Goal: Check status

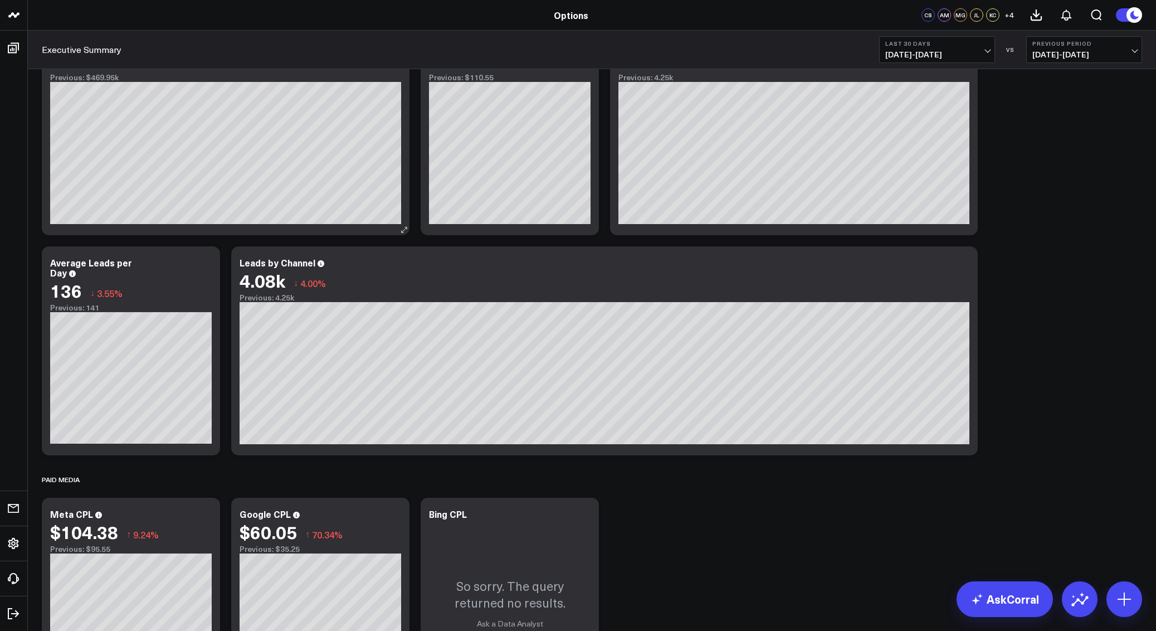
scroll to position [116, 0]
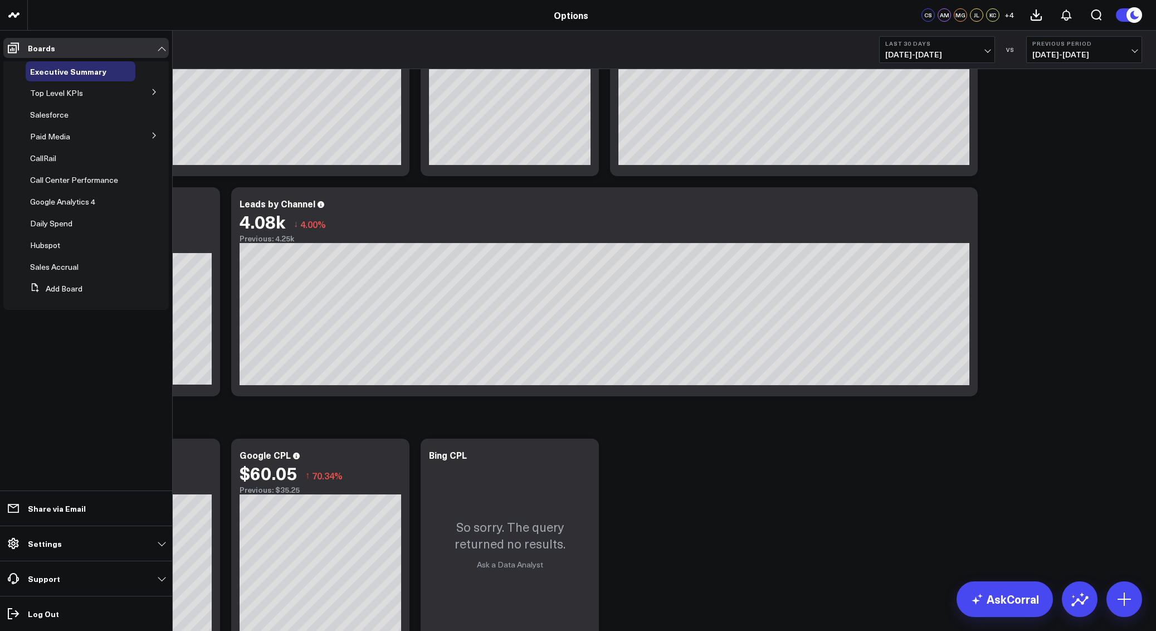
click at [153, 137] on icon at bounding box center [154, 135] width 7 height 7
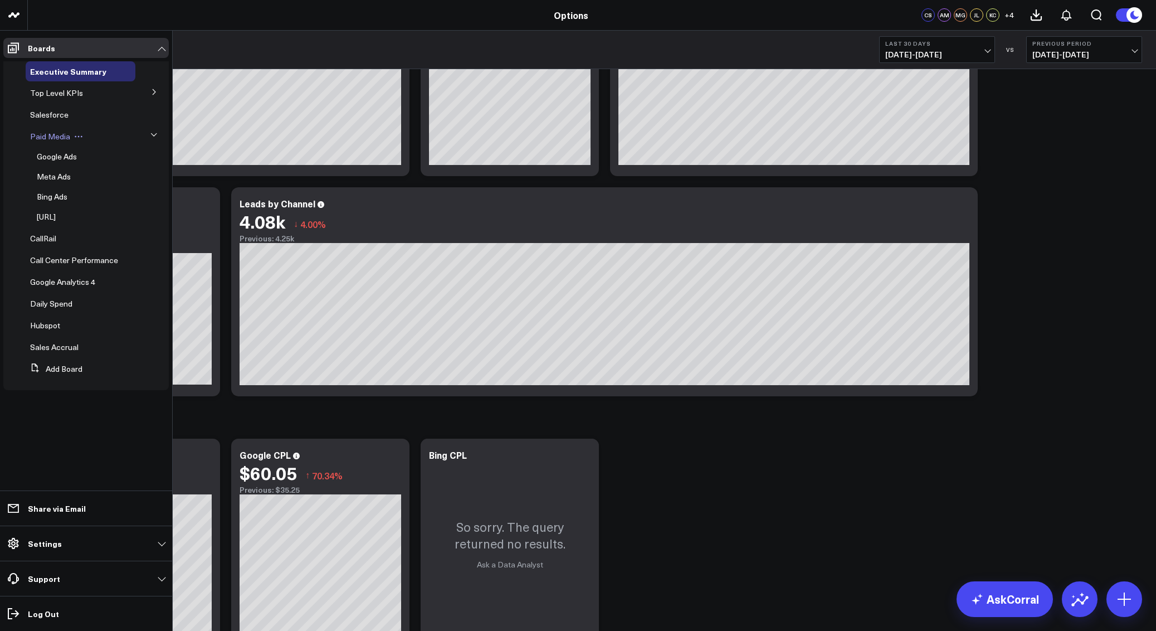
click at [55, 132] on span "Paid Media" at bounding box center [50, 136] width 40 height 11
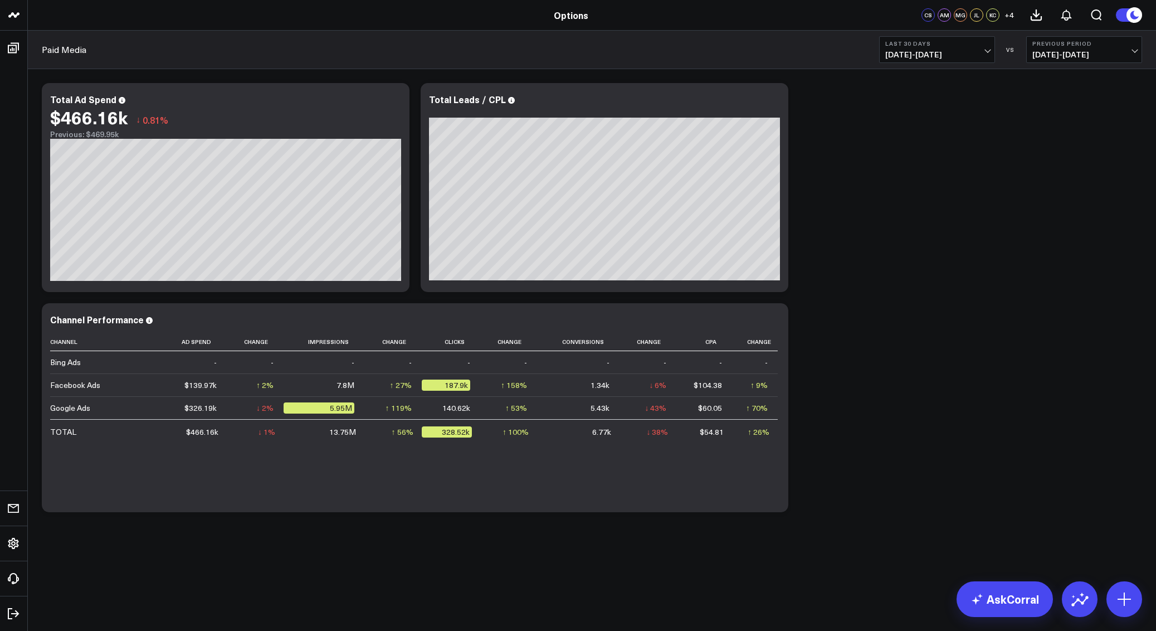
click at [957, 50] on span "[DATE] - [DATE]" at bounding box center [938, 54] width 104 height 9
click at [925, 76] on link "[DATE]" at bounding box center [937, 73] width 115 height 21
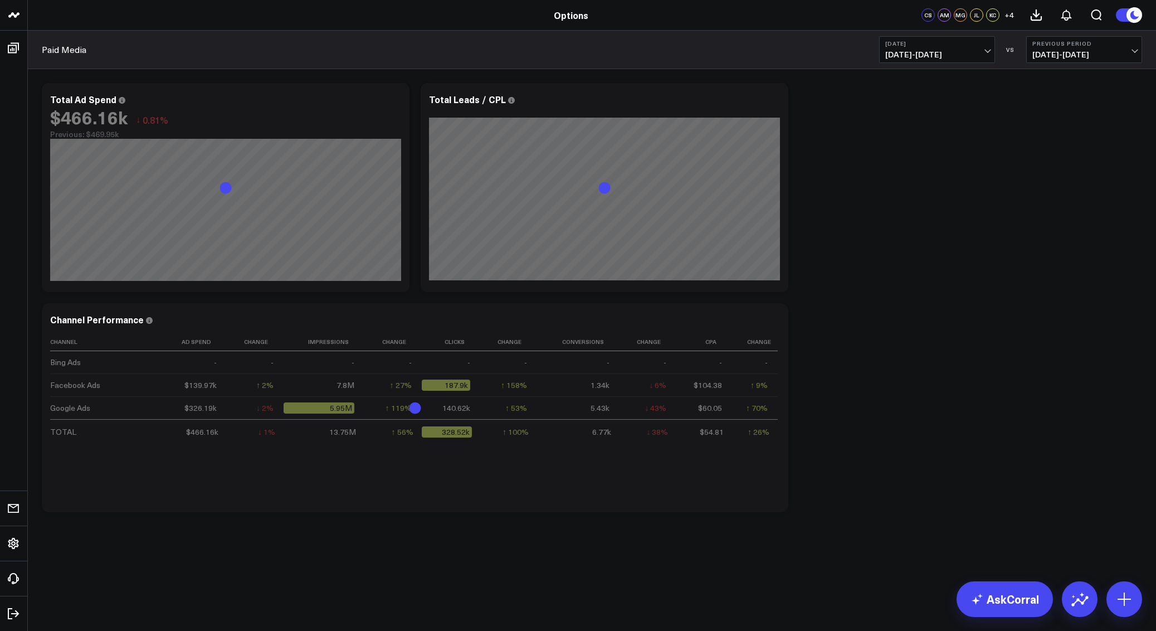
click at [1063, 48] on button "Previous Period [DATE] - [DATE]" at bounding box center [1085, 49] width 116 height 27
click at [1059, 53] on span "[DATE] - [DATE]" at bounding box center [1085, 54] width 104 height 9
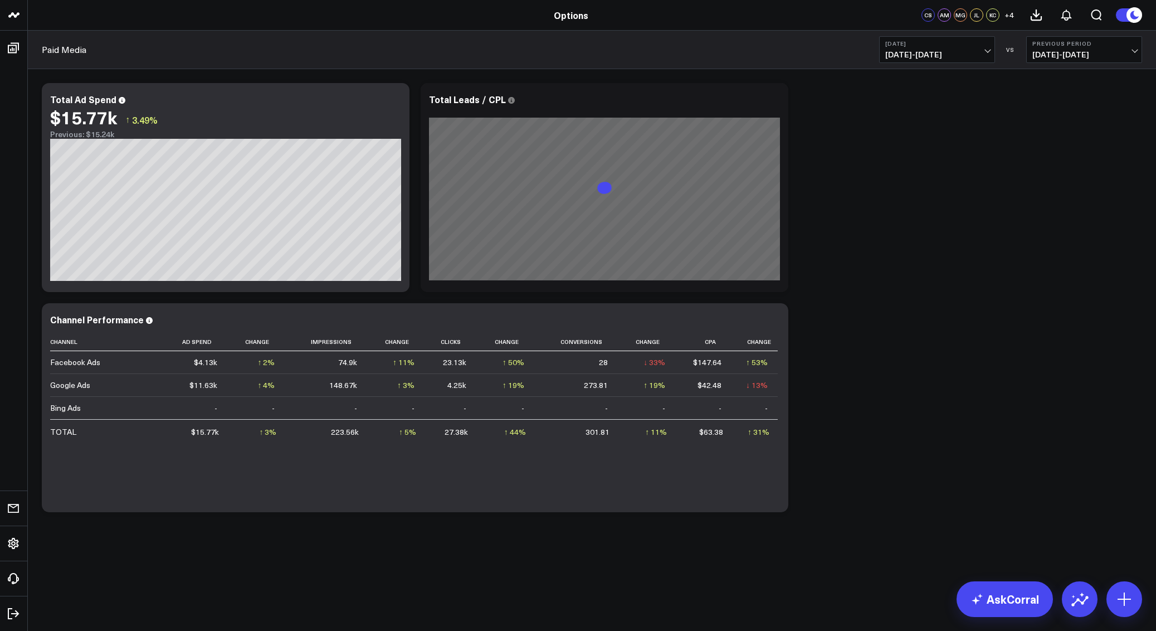
click at [1070, 50] on span "[DATE] - [DATE]" at bounding box center [1085, 54] width 104 height 9
click at [1063, 90] on link "MoM" at bounding box center [1084, 95] width 115 height 21
